Goal: Transaction & Acquisition: Purchase product/service

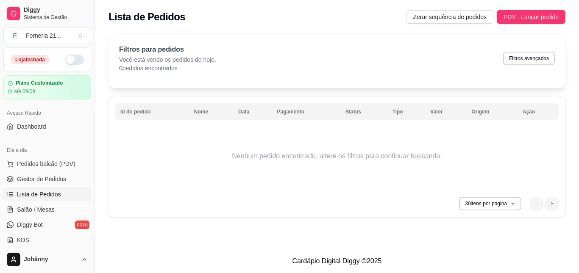
click at [75, 60] on button "button" at bounding box center [74, 60] width 19 height 10
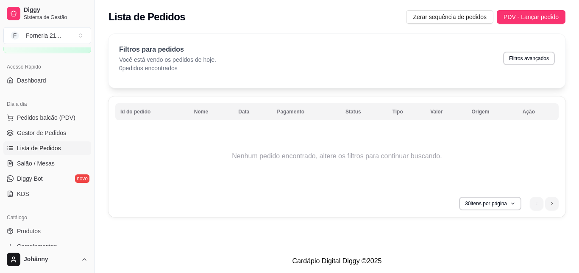
scroll to position [42, 0]
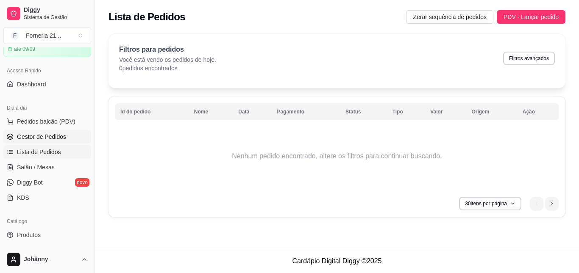
click at [60, 139] on span "Gestor de Pedidos" at bounding box center [41, 137] width 49 height 8
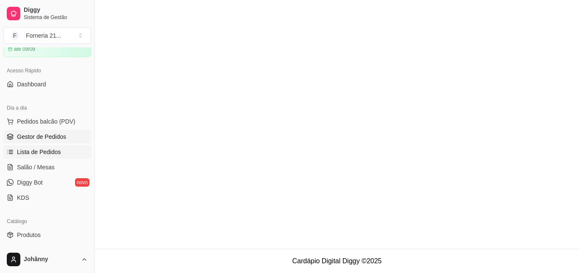
click at [57, 148] on span "Lista de Pedidos" at bounding box center [39, 152] width 44 height 8
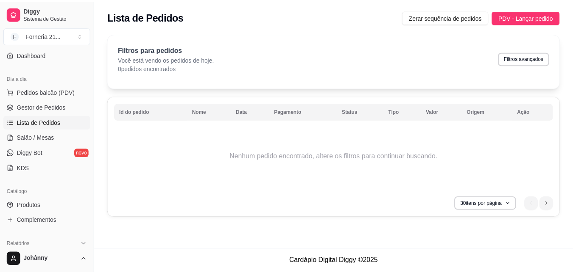
scroll to position [85, 0]
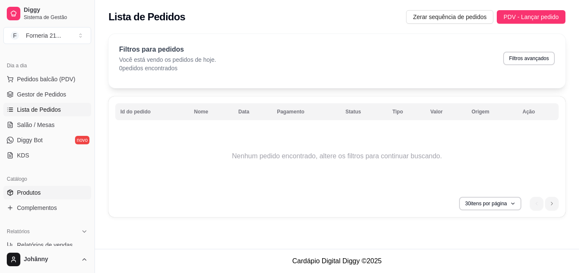
click at [60, 195] on link "Produtos" at bounding box center [47, 193] width 88 height 14
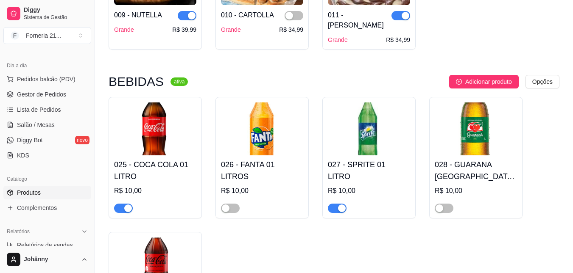
scroll to position [1060, 0]
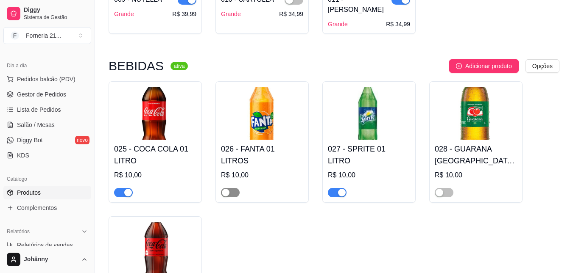
click at [226, 189] on div "button" at bounding box center [226, 193] width 8 height 8
click at [446, 188] on span "button" at bounding box center [444, 192] width 19 height 9
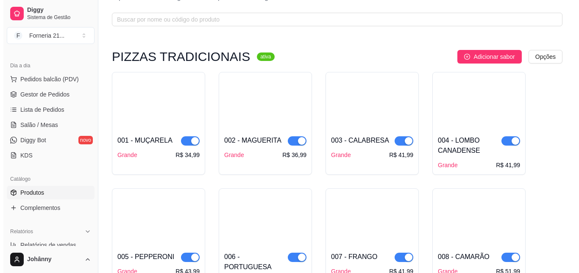
scroll to position [0, 0]
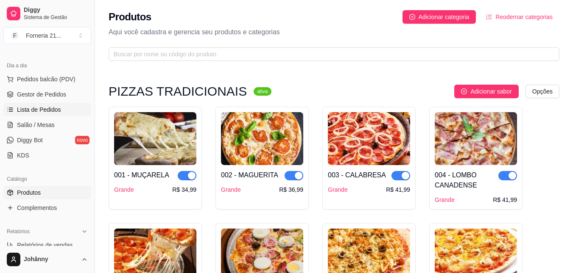
click at [70, 112] on link "Lista de Pedidos" at bounding box center [47, 110] width 88 height 14
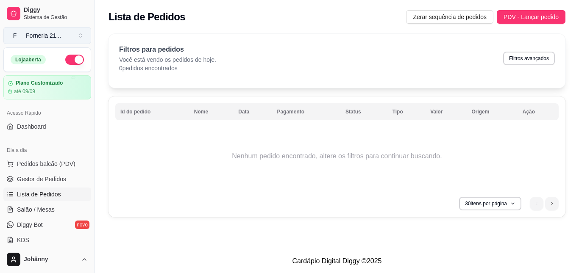
click at [68, 32] on button "F Forneria 21 ..." at bounding box center [47, 35] width 88 height 17
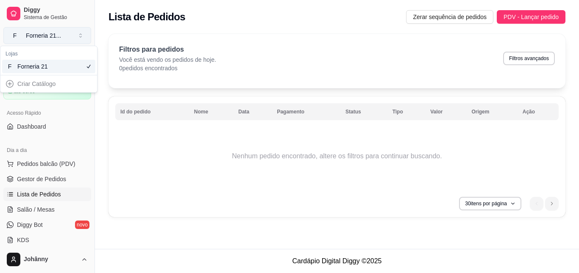
click at [68, 32] on button "F Forneria 21 ..." at bounding box center [47, 35] width 88 height 17
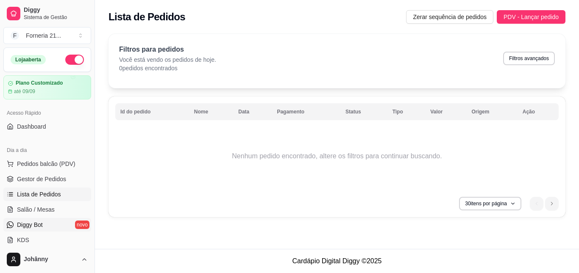
click at [71, 226] on link "Diggy Bot novo" at bounding box center [47, 225] width 88 height 14
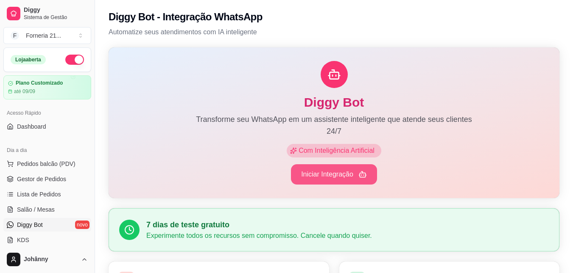
click at [316, 177] on button "Iniciar Integração" at bounding box center [334, 174] width 86 height 20
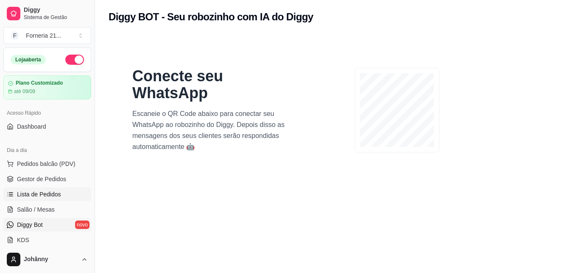
click at [44, 189] on link "Lista de Pedidos" at bounding box center [47, 195] width 88 height 14
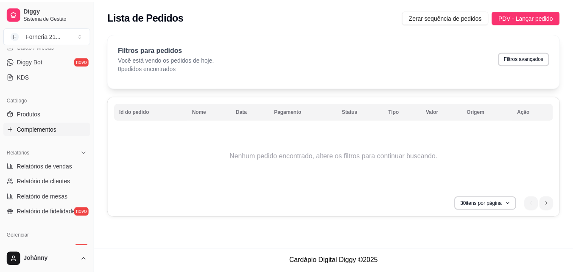
scroll to position [127, 0]
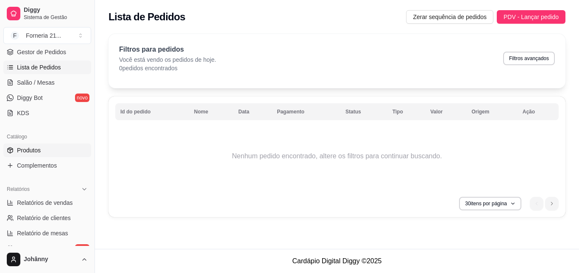
click at [49, 152] on link "Produtos" at bounding box center [47, 151] width 88 height 14
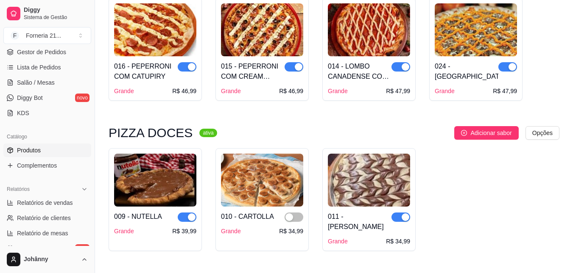
scroll to position [848, 0]
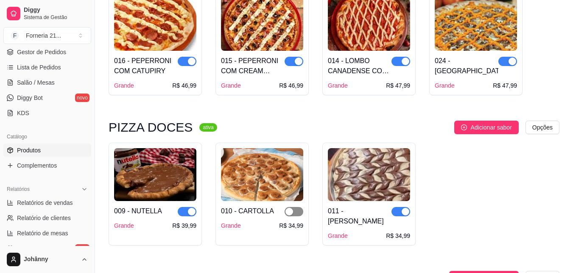
click at [295, 207] on span "button" at bounding box center [293, 211] width 19 height 9
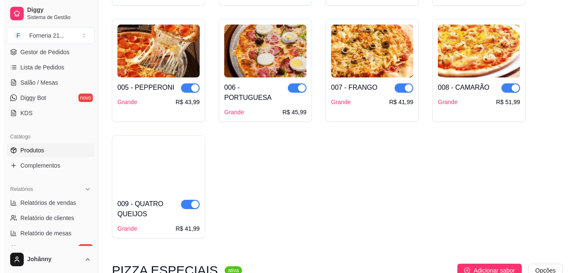
scroll to position [0, 0]
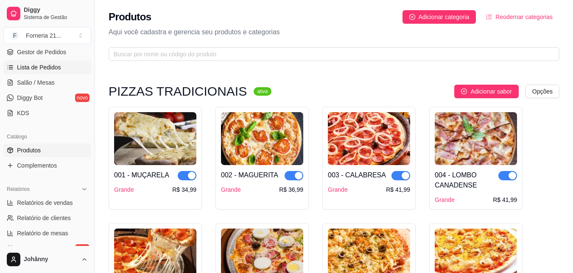
click at [48, 67] on span "Lista de Pedidos" at bounding box center [39, 67] width 44 height 8
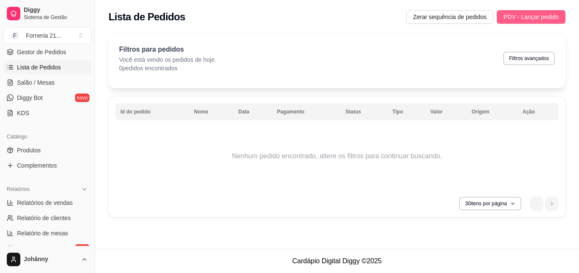
click at [509, 11] on button "PDV - Lançar pedido" at bounding box center [531, 17] width 69 height 14
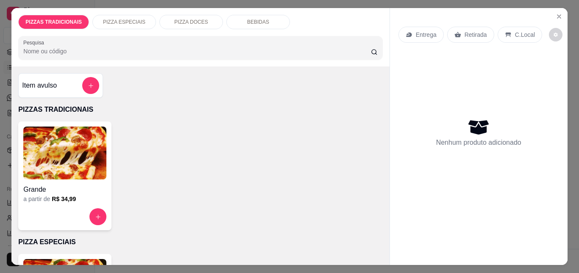
click at [45, 142] on img at bounding box center [64, 153] width 83 height 53
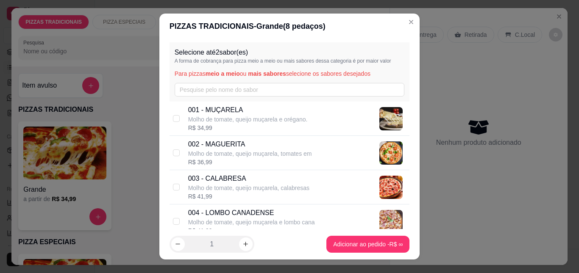
click at [235, 178] on p "003 - CALABRESA" at bounding box center [248, 179] width 121 height 10
checkbox input "true"
click at [229, 88] on input "text" at bounding box center [290, 90] width 230 height 14
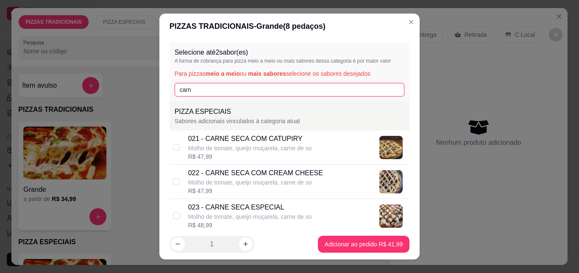
type input "carn"
click at [263, 149] on div "Molho de tomate, queijo muçarela, carne de so" at bounding box center [250, 148] width 124 height 8
checkbox input "true"
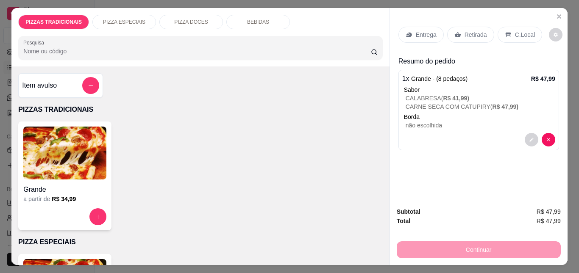
click at [416, 33] on p "Entrega" at bounding box center [426, 35] width 21 height 8
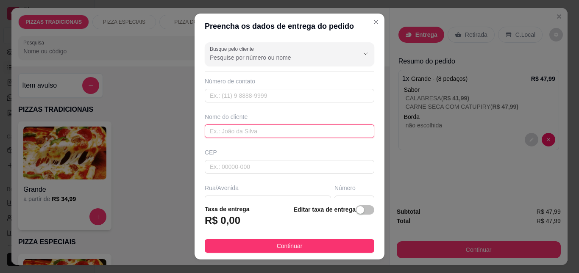
click at [229, 131] on input "text" at bounding box center [290, 132] width 170 height 14
type input "Gisely"
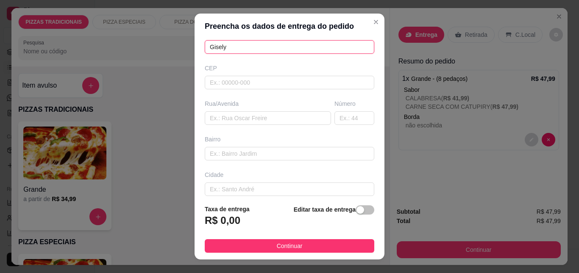
scroll to position [85, 0]
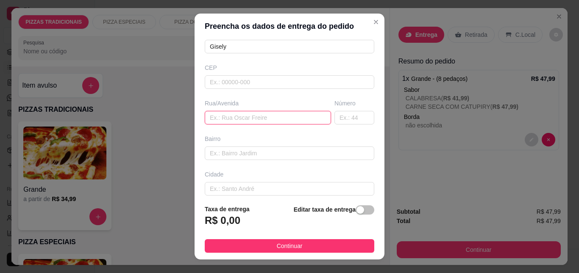
click at [256, 114] on input "text" at bounding box center [268, 118] width 126 height 14
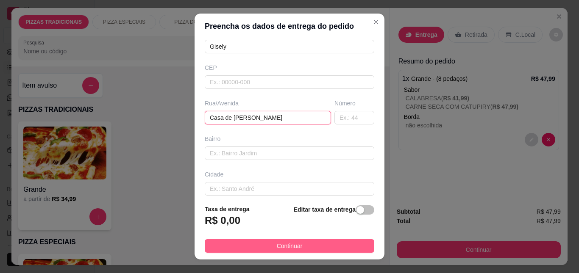
type input "Casa de [PERSON_NAME]"
click at [312, 245] on button "Continuar" at bounding box center [290, 247] width 170 height 14
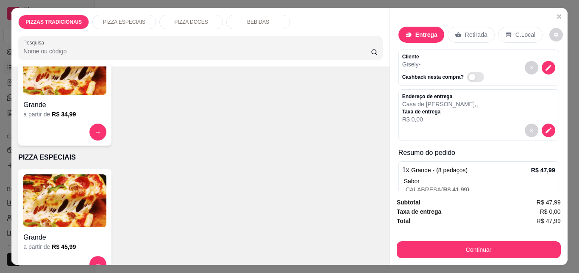
click at [417, 31] on p "Entrega" at bounding box center [426, 35] width 22 height 8
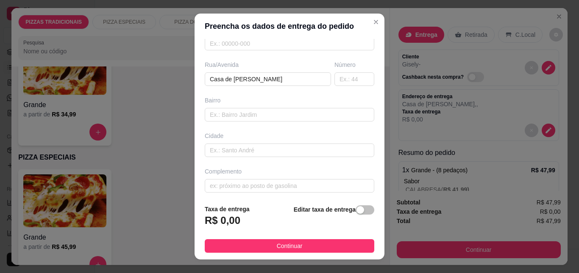
scroll to position [127, 0]
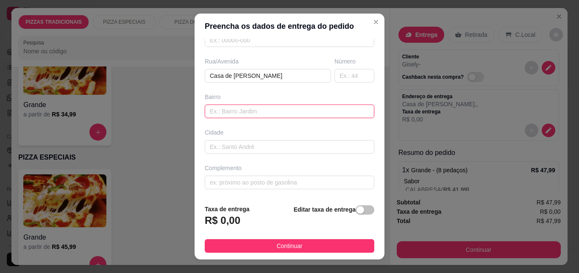
click at [282, 114] on input "text" at bounding box center [290, 112] width 170 height 14
type input "boa vista"
click at [318, 239] on footer "Taxa de entrega R$ 0,00 Editar taxa de entrega Continuar" at bounding box center [290, 229] width 190 height 62
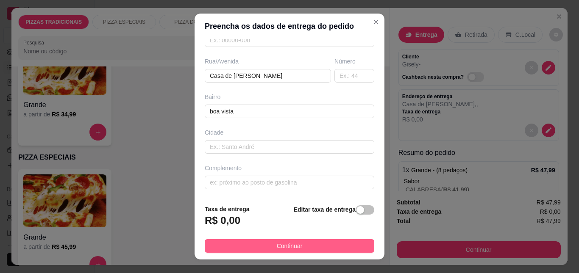
click at [334, 244] on button "Continuar" at bounding box center [290, 247] width 170 height 14
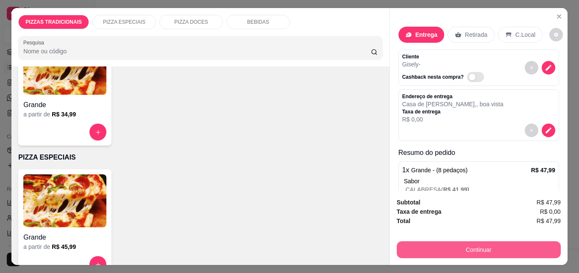
click at [411, 248] on button "Continuar" at bounding box center [479, 250] width 164 height 17
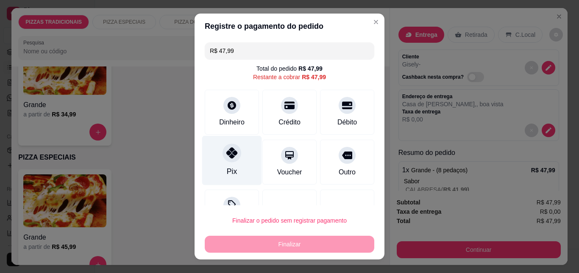
click at [230, 146] on div "Pix" at bounding box center [232, 161] width 60 height 50
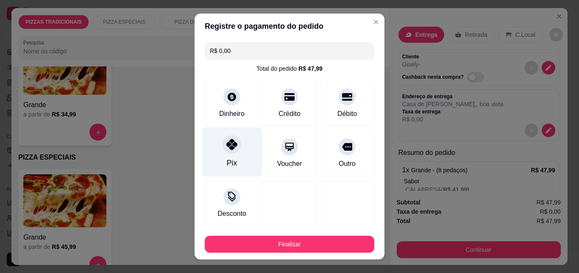
click at [230, 146] on icon at bounding box center [231, 144] width 11 height 11
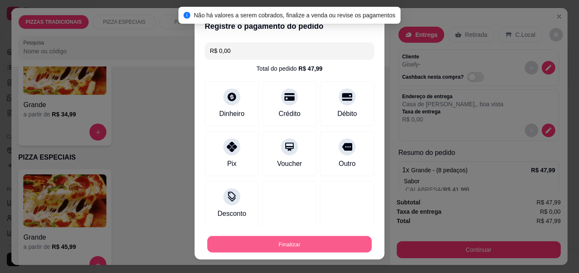
click at [293, 246] on button "Finalizar" at bounding box center [289, 244] width 164 height 17
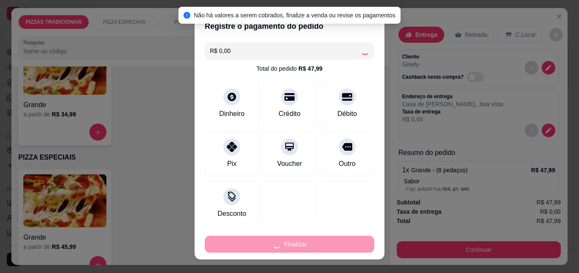
type input "-R$ 47,99"
